Goal: Task Accomplishment & Management: Complete application form

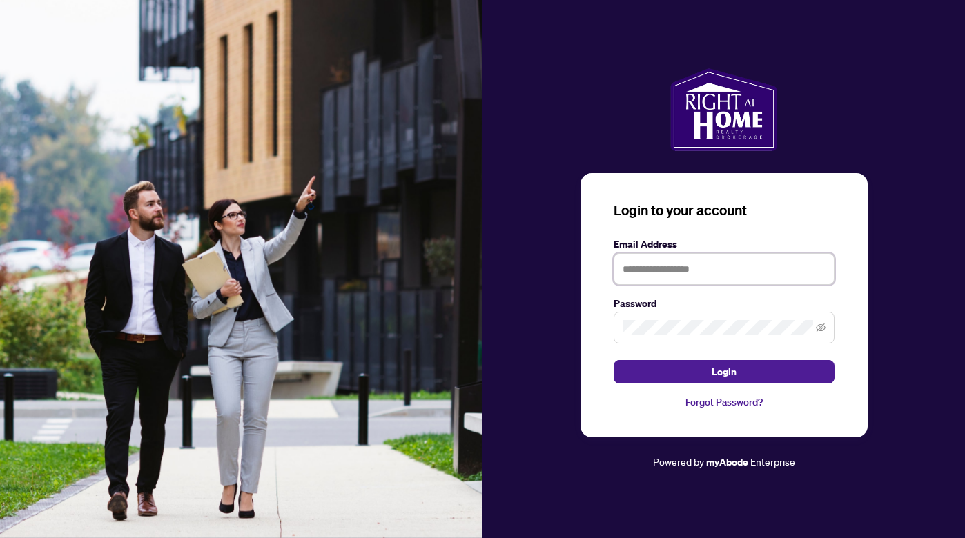
type input "**********"
click at [723, 372] on button "Login" at bounding box center [723, 371] width 221 height 23
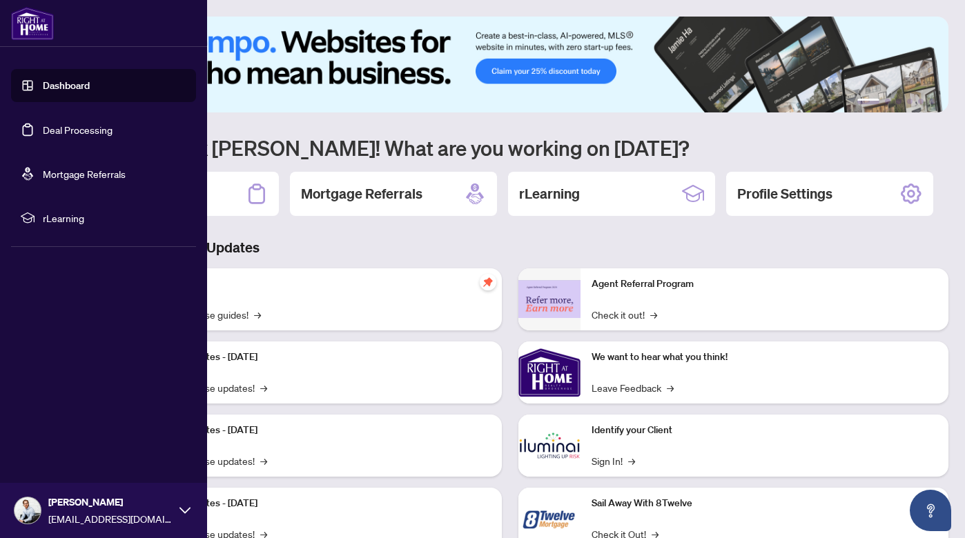
click at [43, 136] on link "Deal Processing" at bounding box center [78, 130] width 70 height 12
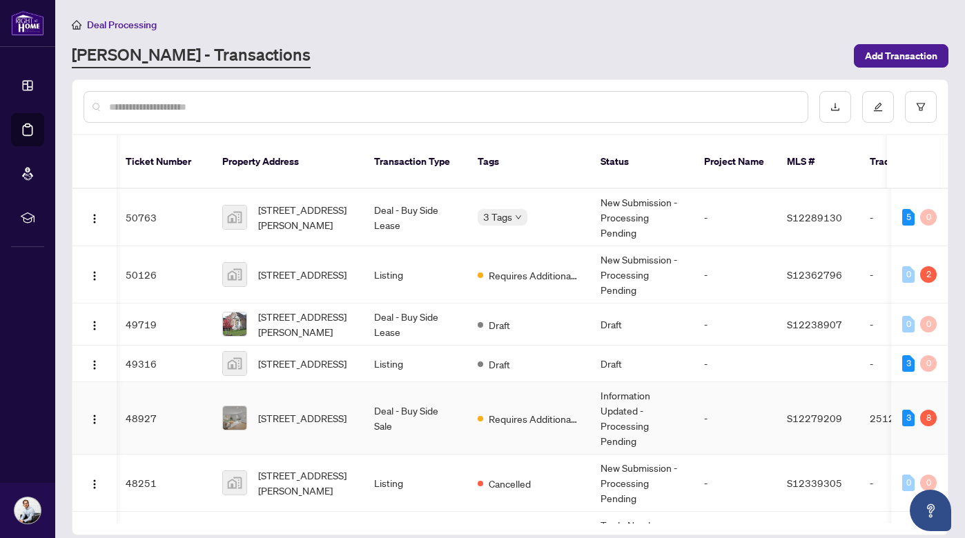
scroll to position [0, 2]
click at [310, 208] on span "[STREET_ADDRESS][PERSON_NAME]" at bounding box center [305, 217] width 94 height 30
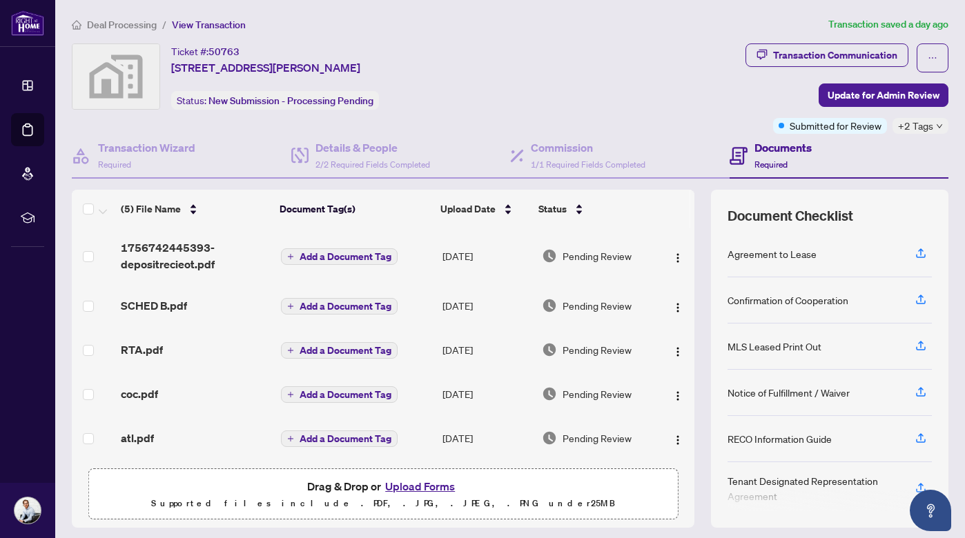
scroll to position [3, 0]
click at [424, 487] on button "Upload Forms" at bounding box center [420, 486] width 78 height 18
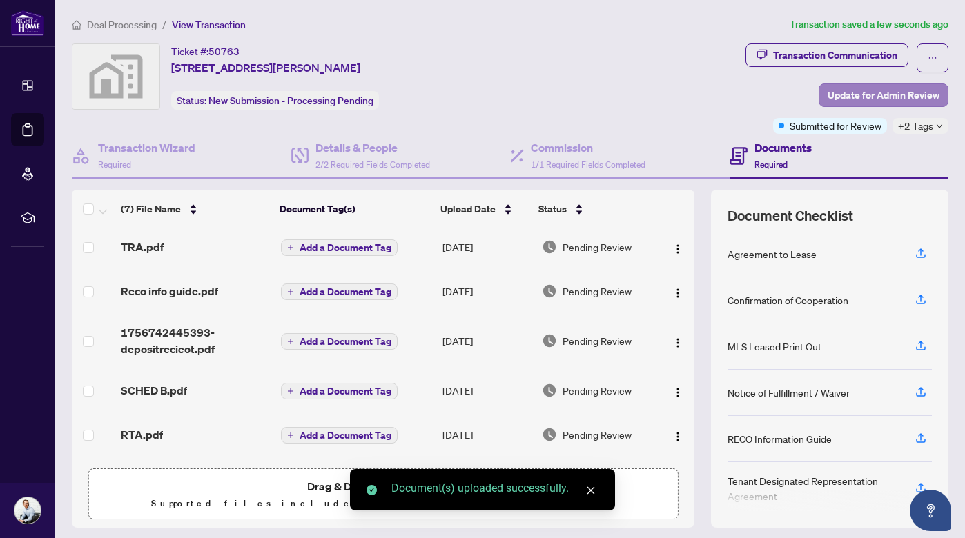
click at [881, 97] on span "Update for Admin Review" at bounding box center [883, 95] width 112 height 22
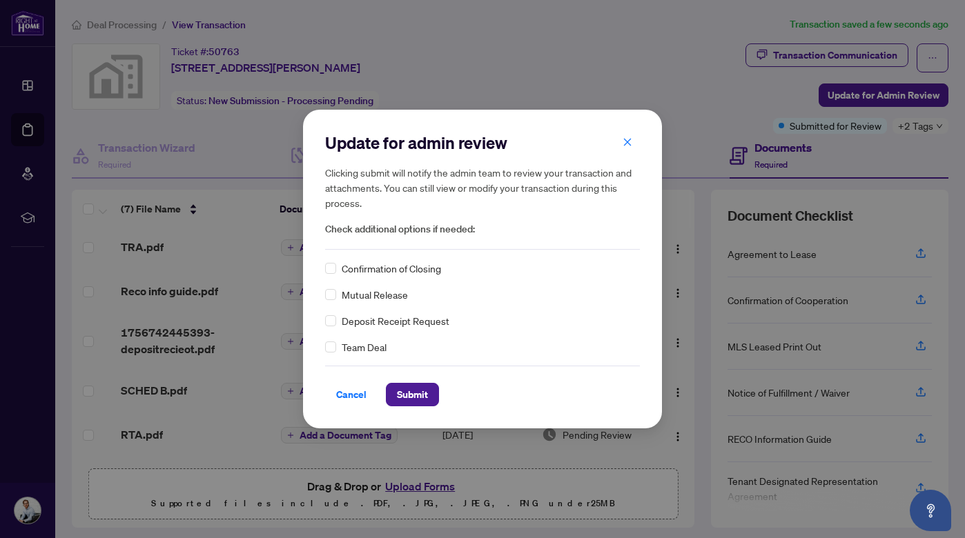
click at [322, 262] on div "Update for admin review Clicking submit will notify the admin team to review yo…" at bounding box center [482, 269] width 359 height 318
click at [334, 323] on span at bounding box center [330, 320] width 11 height 11
click at [416, 399] on span "Submit" at bounding box center [412, 395] width 31 height 22
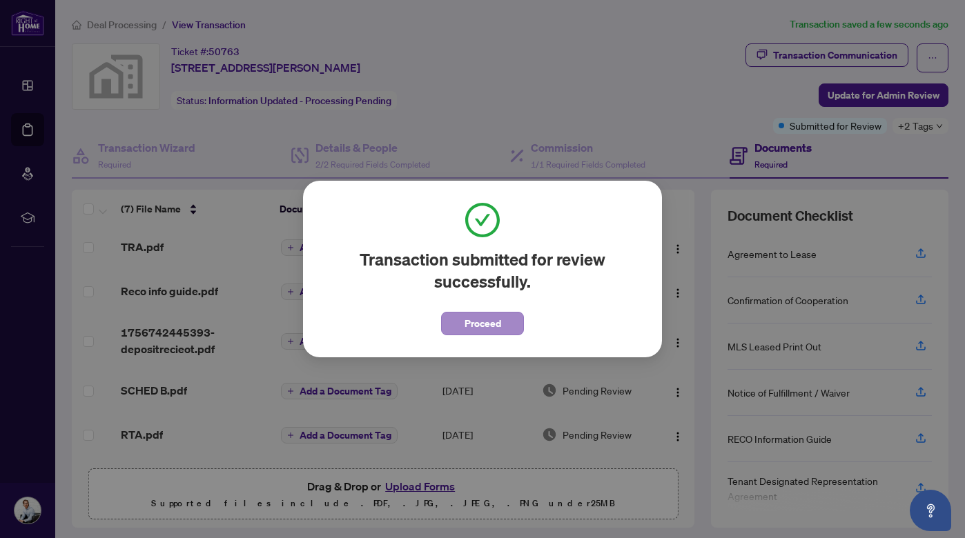
click at [455, 326] on button "Proceed" at bounding box center [482, 323] width 83 height 23
